Goal: Find specific page/section: Find specific page/section

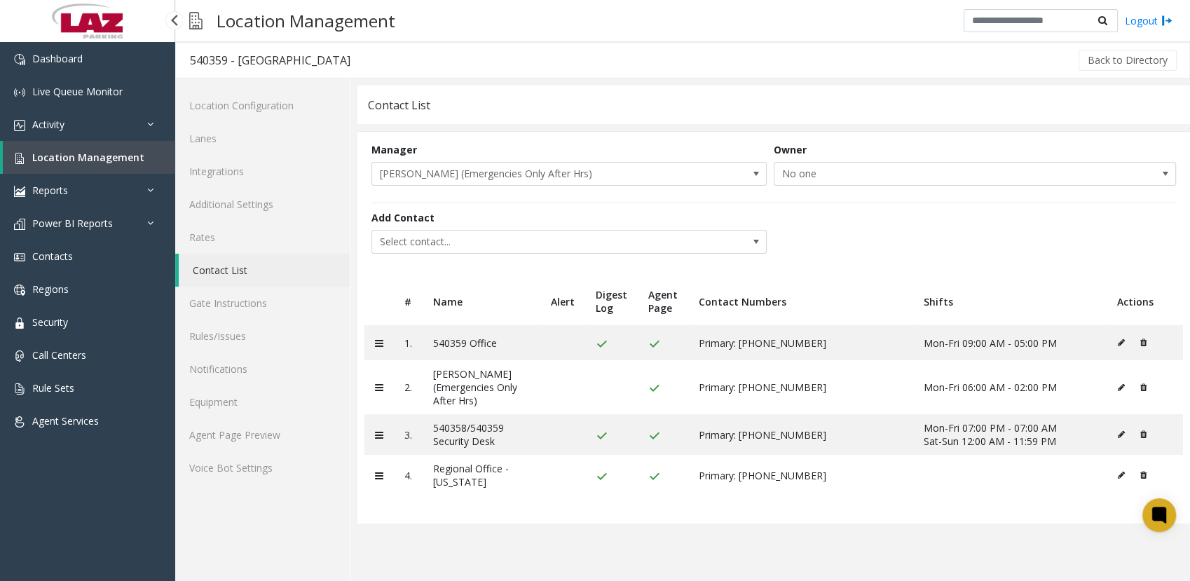
click at [79, 154] on span "Location Management" at bounding box center [88, 157] width 112 height 13
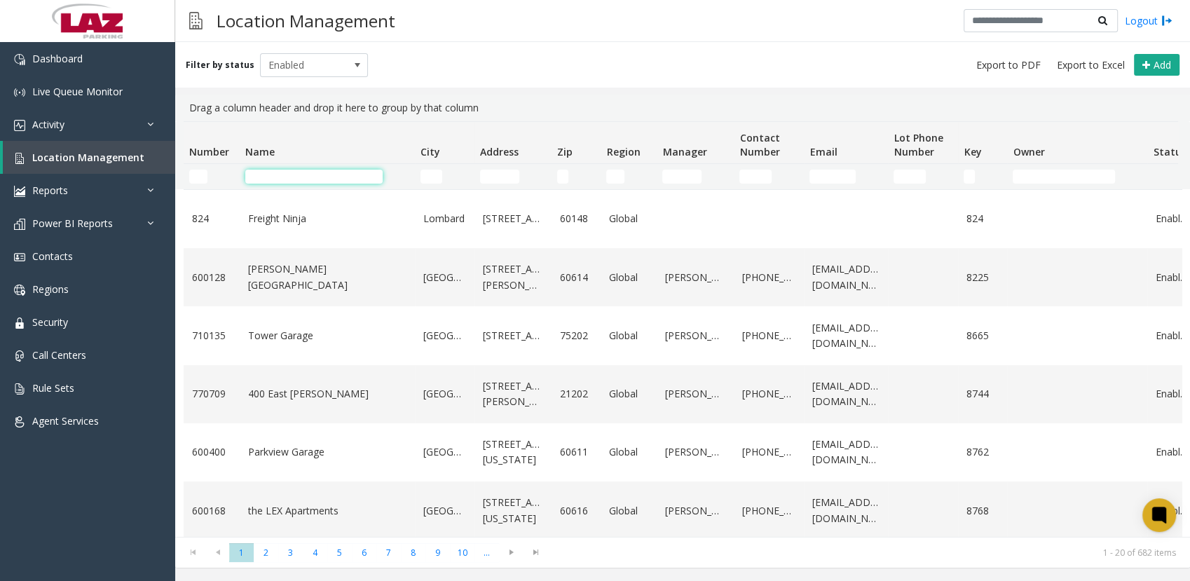
click at [318, 172] on input "Name Filter" at bounding box center [313, 177] width 137 height 14
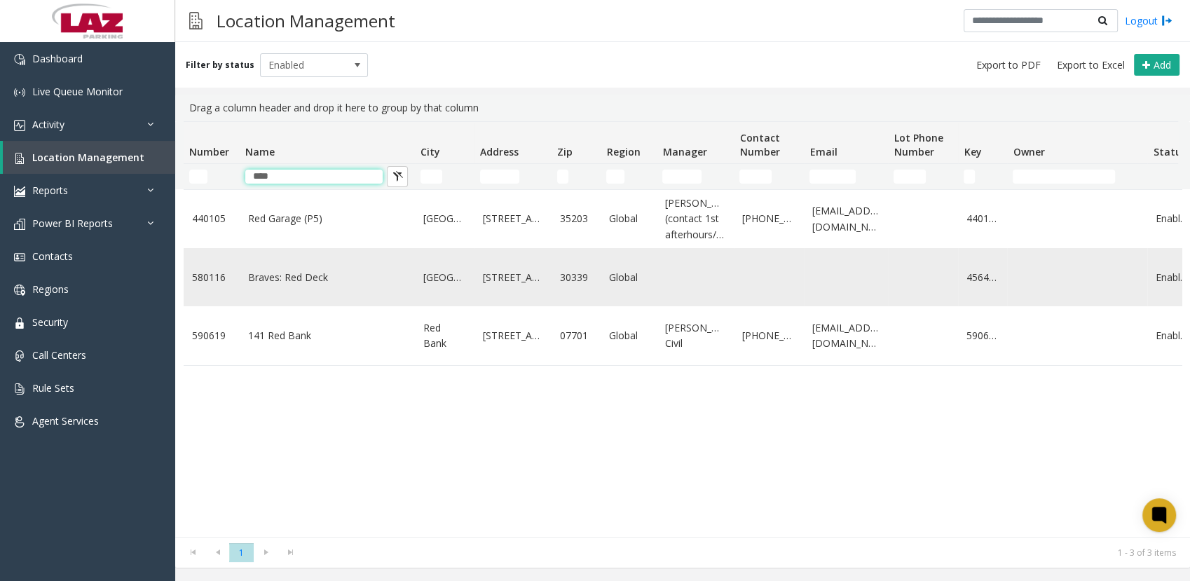
type input "***"
click at [294, 277] on link "Braves: Red Deck" at bounding box center [327, 277] width 158 height 15
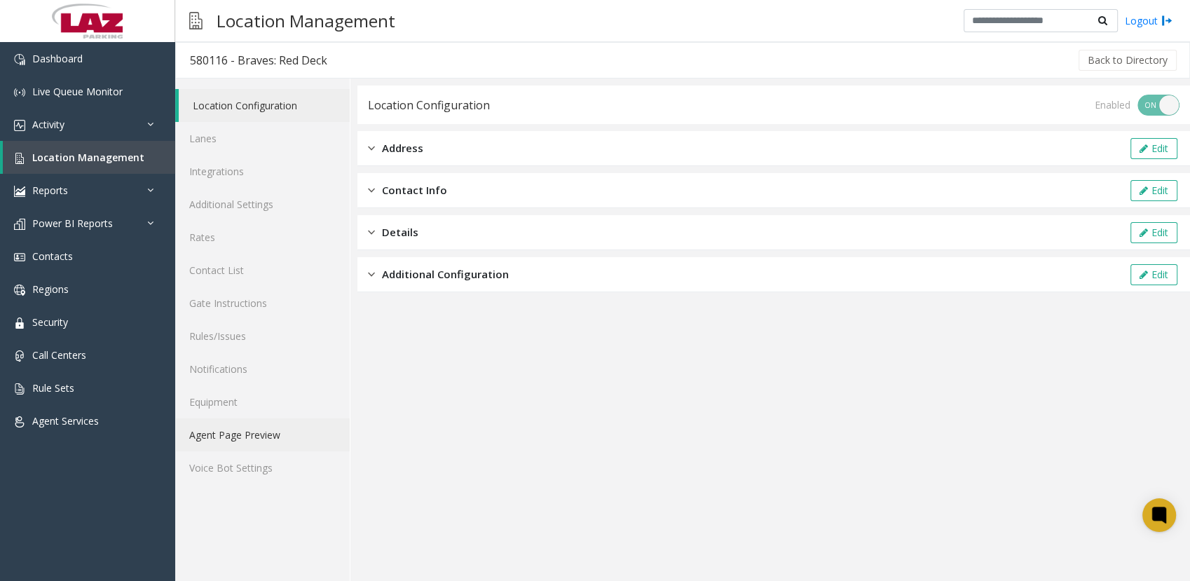
click at [254, 431] on link "Agent Page Preview" at bounding box center [262, 434] width 175 height 33
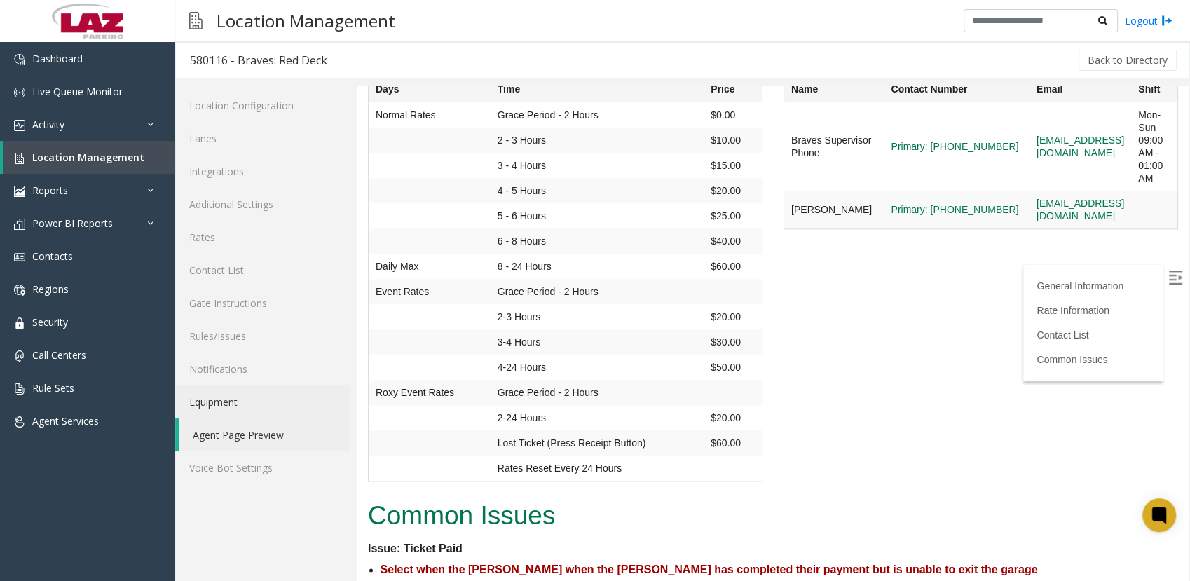
scroll to position [1890, 0]
click at [60, 157] on span "Location Management" at bounding box center [88, 157] width 112 height 13
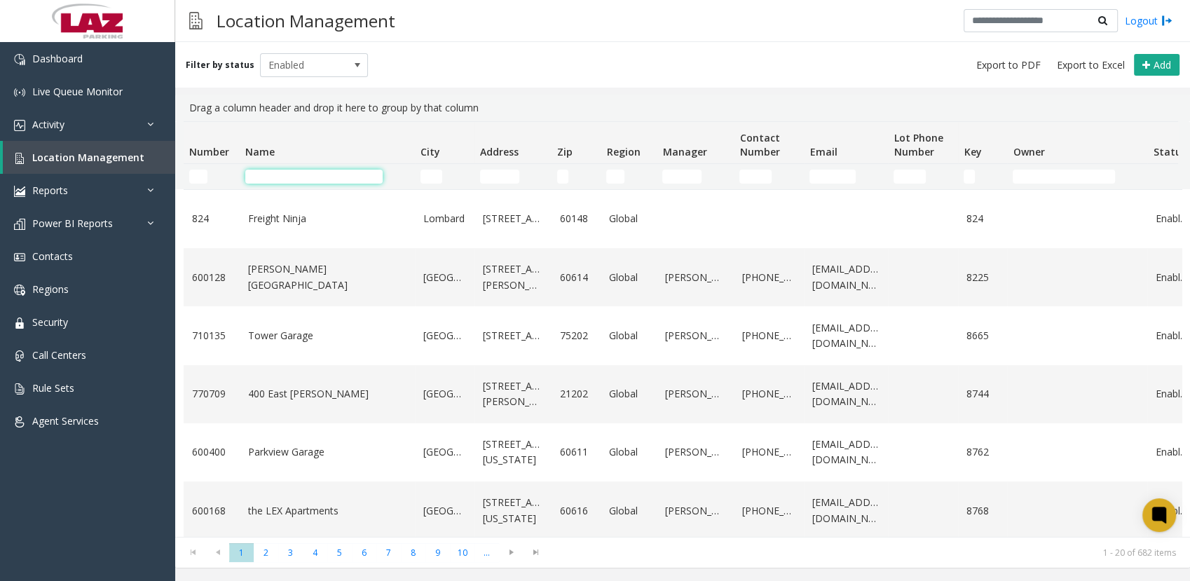
click at [297, 182] on input "Name Filter" at bounding box center [313, 177] width 137 height 14
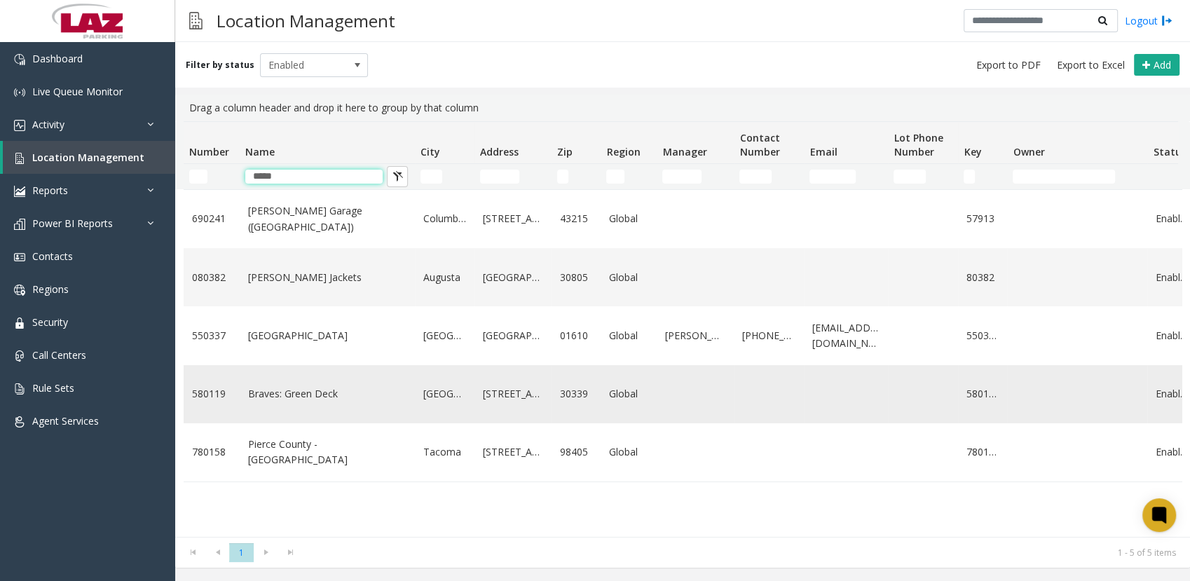
type input "*****"
click at [277, 386] on link "Braves: Green Deck" at bounding box center [327, 393] width 158 height 15
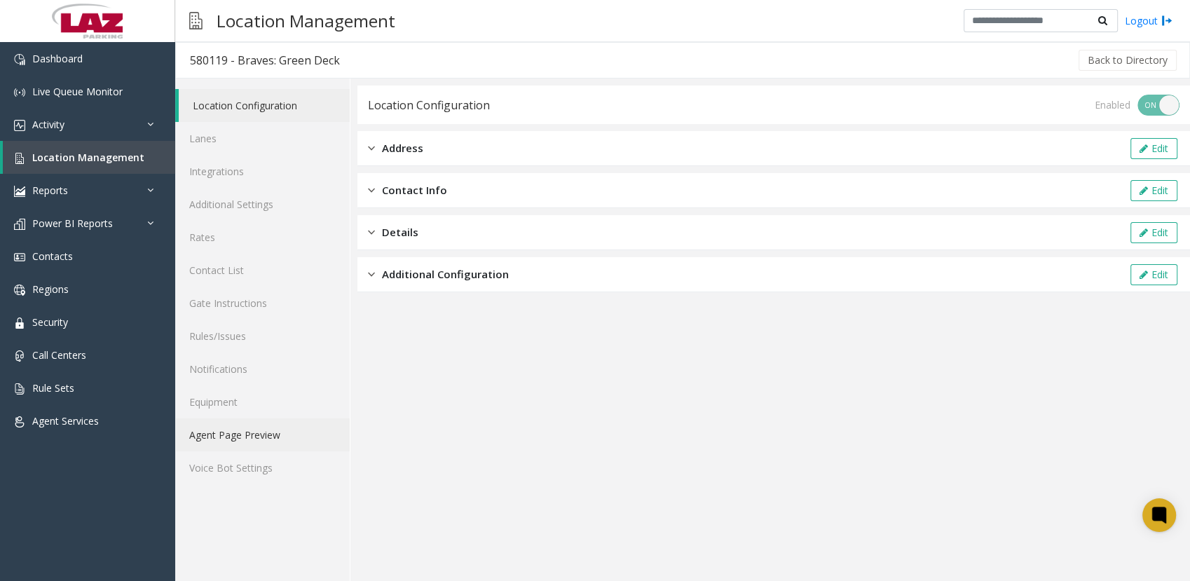
click at [219, 429] on link "Agent Page Preview" at bounding box center [262, 434] width 175 height 33
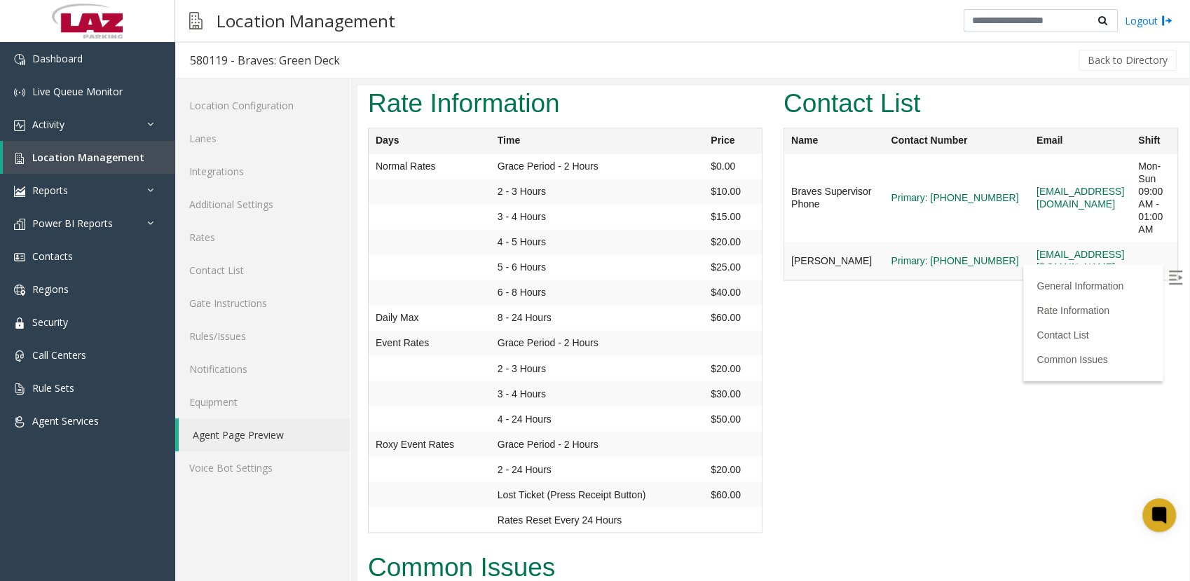
scroll to position [2394, 0]
